Goal: Task Accomplishment & Management: Use online tool/utility

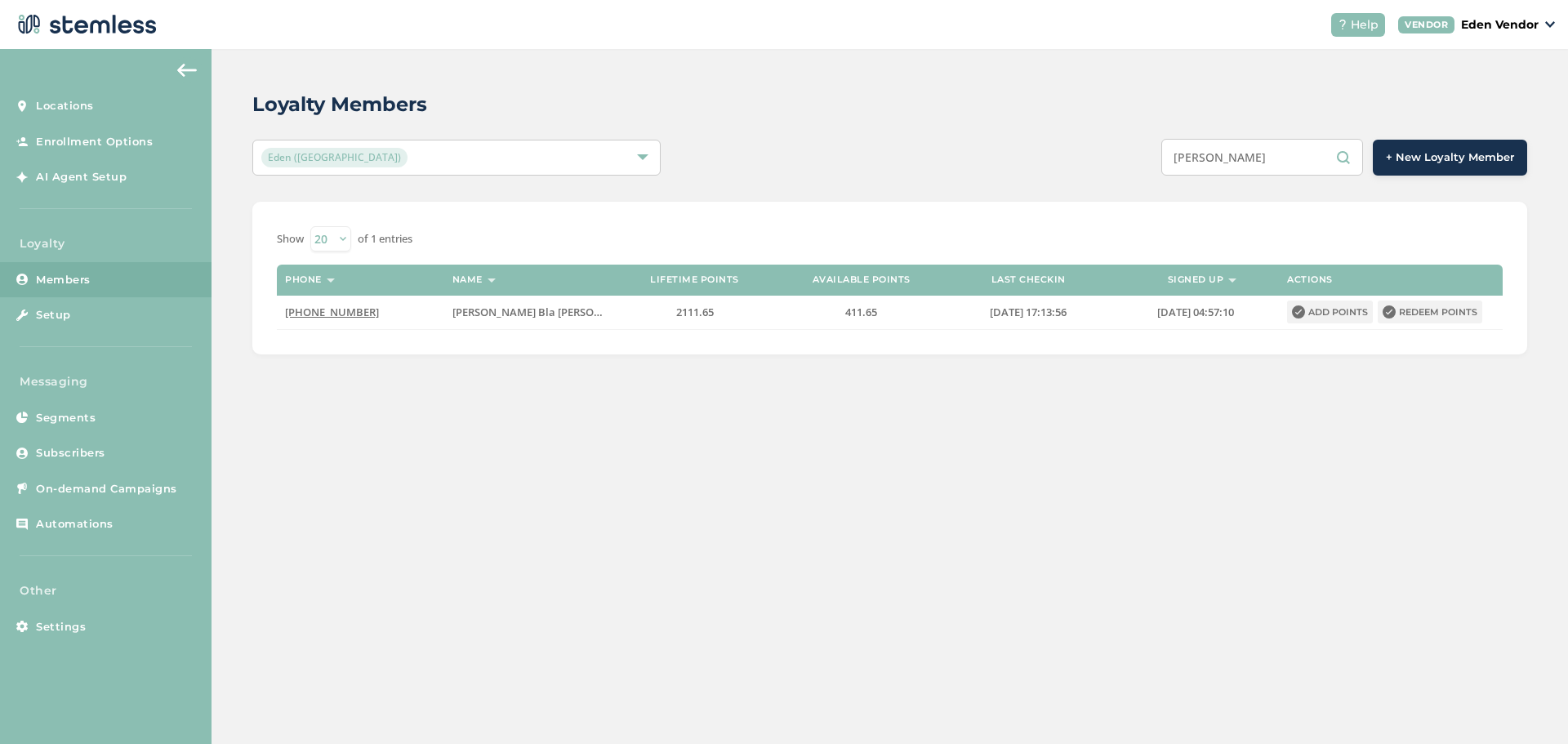
drag, startPoint x: 1239, startPoint y: 158, endPoint x: 1158, endPoint y: 160, distance: 81.0
click at [1158, 160] on div "[PERSON_NAME] + New Loyalty Member" at bounding box center [1156, 157] width 743 height 36
paste input "[PERSON_NAME]"
click at [1320, 159] on input "[PERSON_NAME]" at bounding box center [1262, 157] width 202 height 36
click at [1325, 158] on input "[PERSON_NAME]" at bounding box center [1262, 157] width 202 height 36
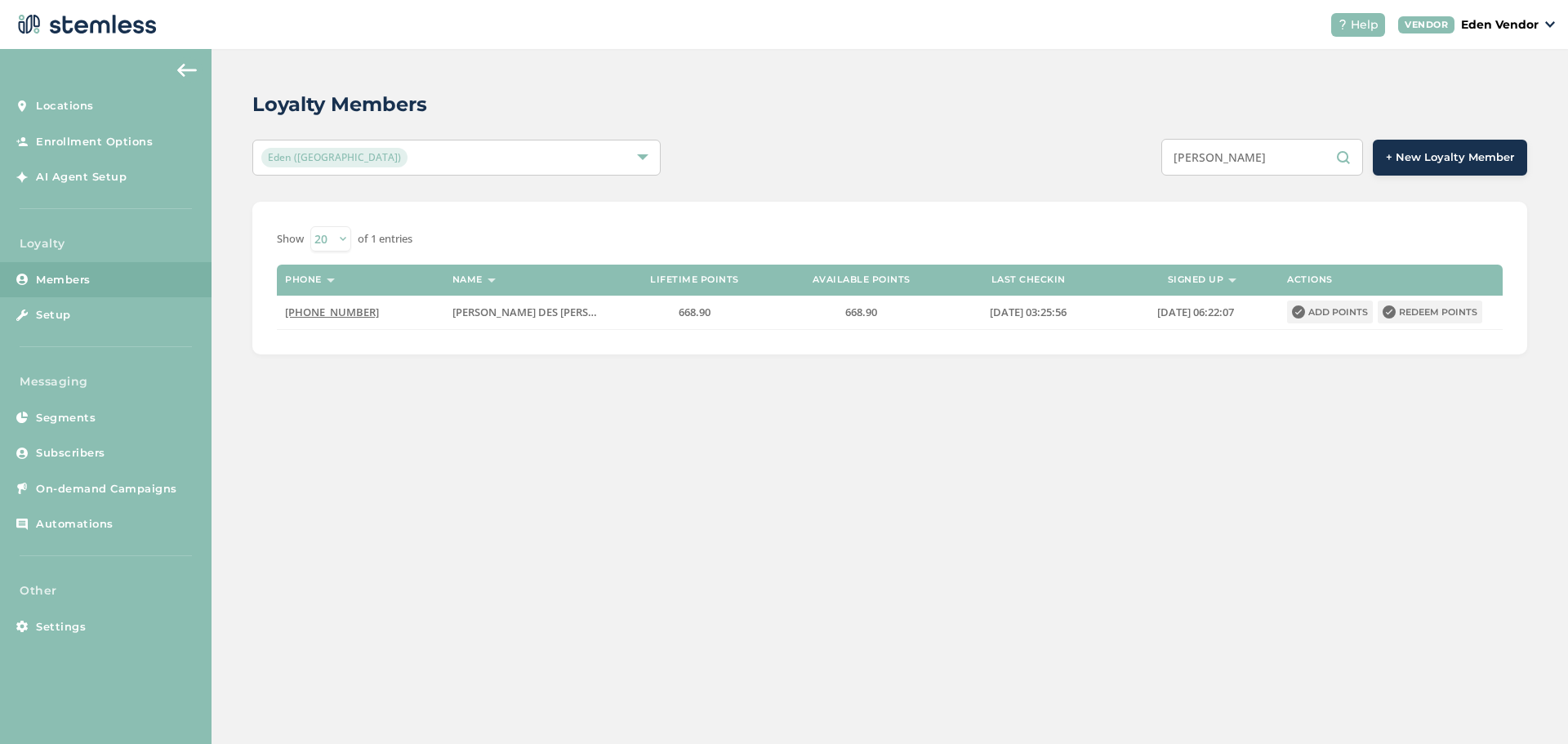
click at [1317, 157] on input "[PERSON_NAME]" at bounding box center [1262, 157] width 202 height 36
drag, startPoint x: 1327, startPoint y: 158, endPoint x: 1177, endPoint y: 155, distance: 150.0
click at [1177, 155] on input "[PERSON_NAME]" at bounding box center [1262, 157] width 202 height 36
paste input "[PERSON_NAME]"
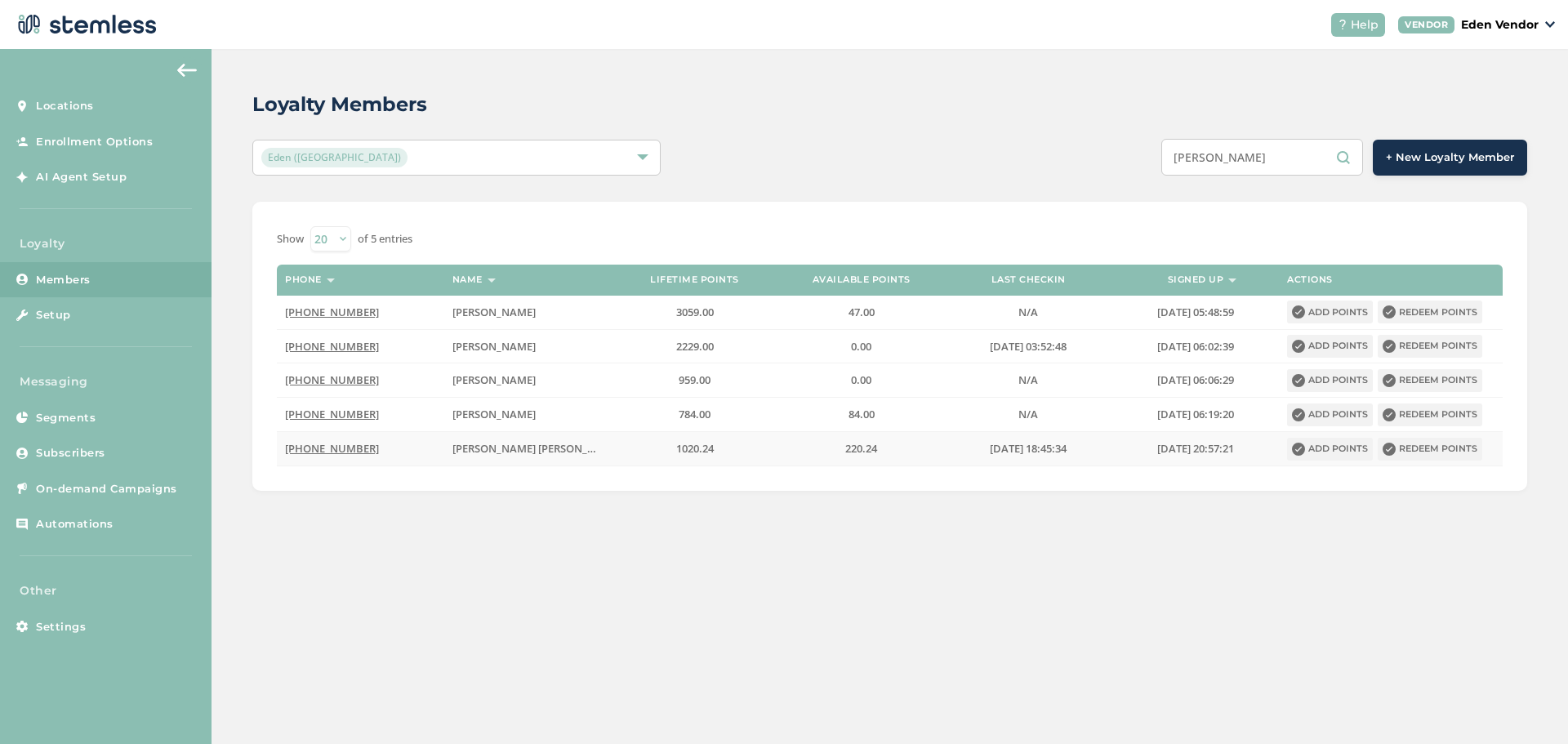
type input "[PERSON_NAME]"
click at [1413, 445] on button "Redeem points" at bounding box center [1430, 449] width 105 height 23
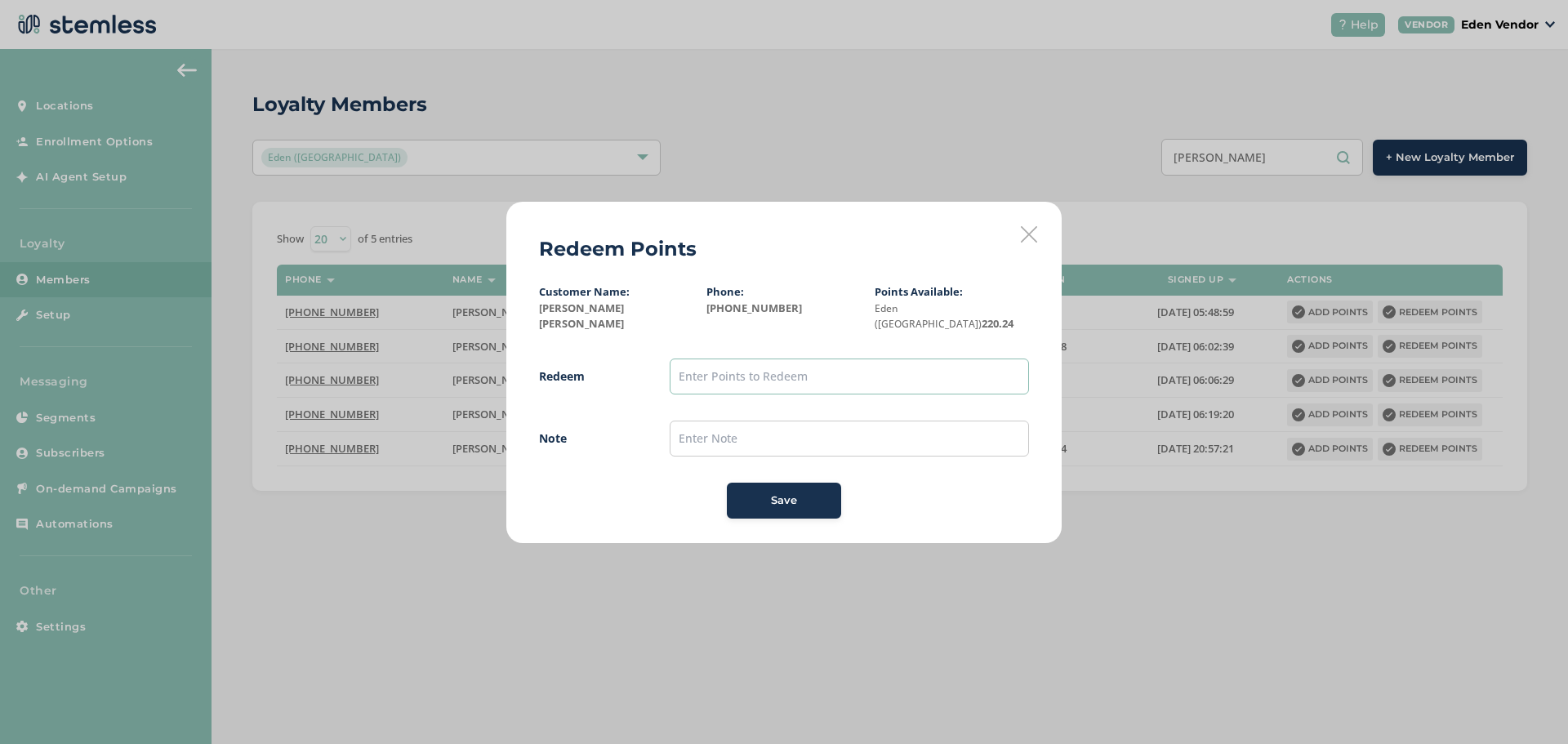
click at [841, 384] on input "text" at bounding box center [849, 376] width 360 height 36
type input "200"
click at [706, 437] on input "text" at bounding box center [849, 438] width 360 height 36
type input "09/07"
click at [827, 496] on div "Save" at bounding box center [784, 501] width 88 height 16
